Goal: Information Seeking & Learning: Learn about a topic

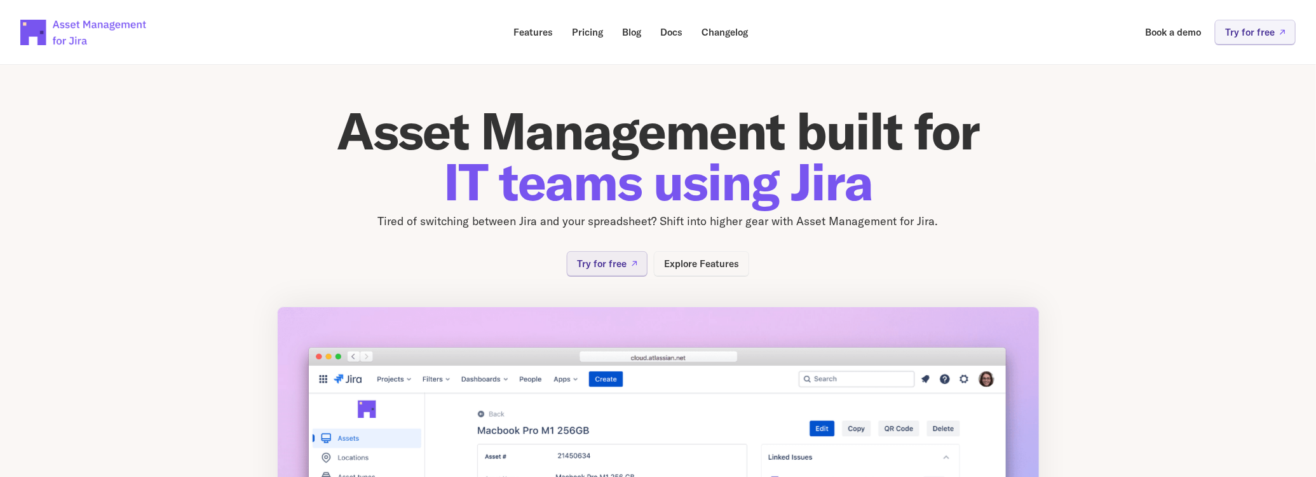
click at [707, 266] on p "Explore Features" at bounding box center [701, 264] width 75 height 10
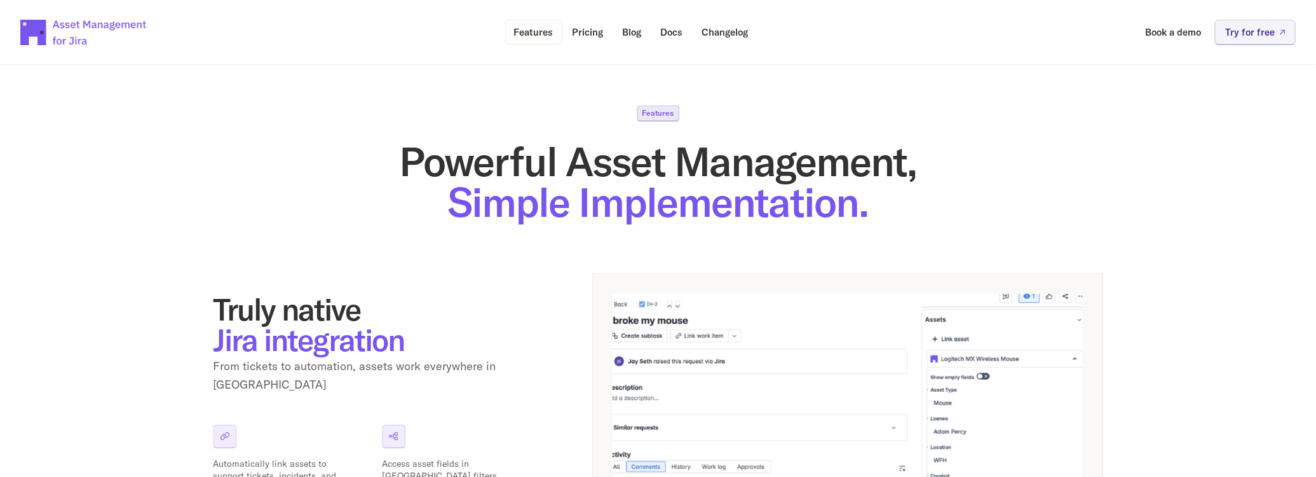
click at [534, 34] on p "Features" at bounding box center [533, 32] width 39 height 10
click at [588, 34] on p "Pricing" at bounding box center [588, 32] width 31 height 10
